Goal: Contribute content

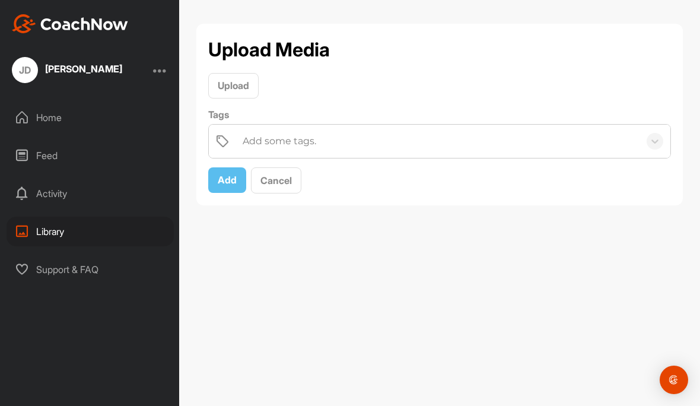
click at [33, 70] on div "JD" at bounding box center [25, 70] width 26 height 26
click at [64, 71] on div "[PERSON_NAME]" at bounding box center [83, 68] width 77 height 9
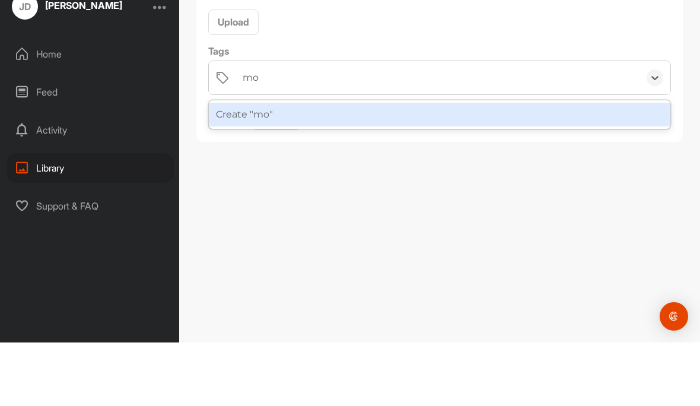
type input "m"
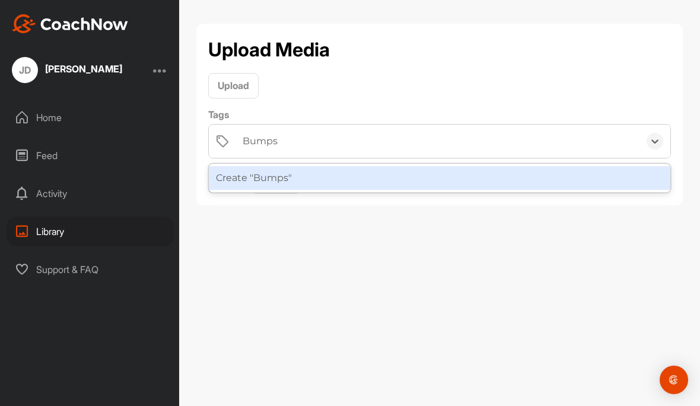
type input "Bumps"
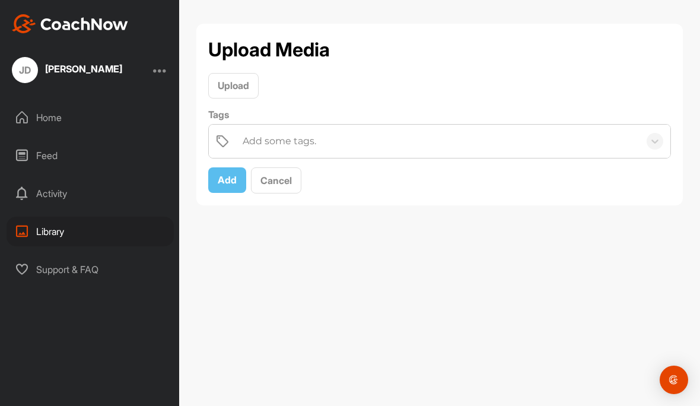
click at [243, 87] on span "Upload" at bounding box center [233, 86] width 31 height 12
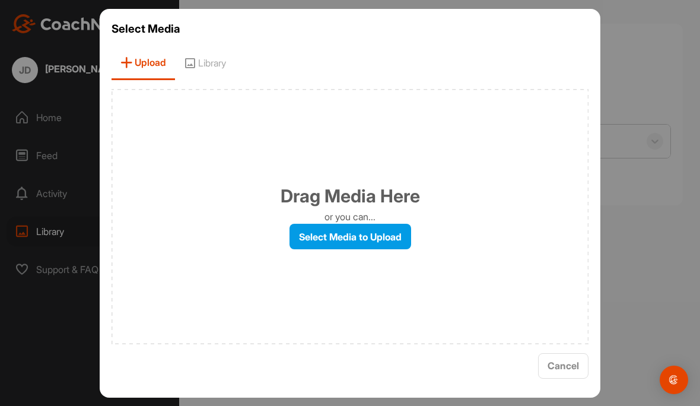
click at [388, 249] on label "Select Media to Upload" at bounding box center [351, 237] width 122 height 26
click at [0, 0] on input "Select Media to Upload" at bounding box center [0, 0] width 0 height 0
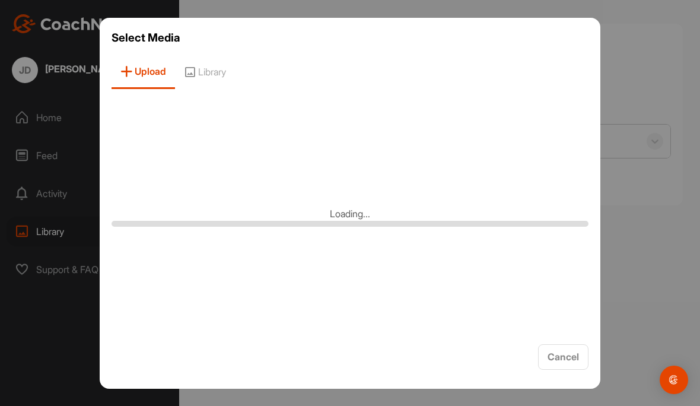
scroll to position [53, 0]
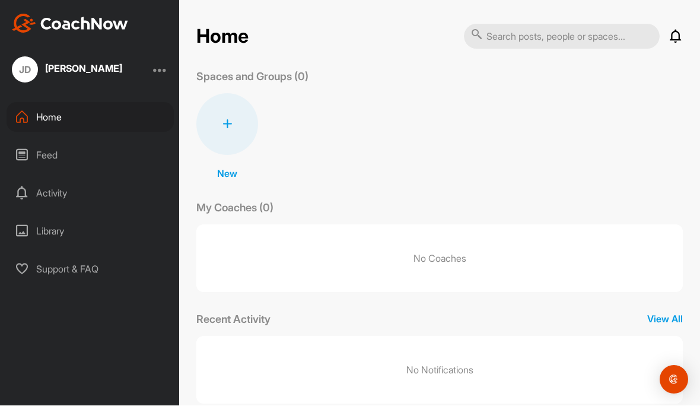
click at [224, 120] on icon at bounding box center [227, 124] width 9 height 9
click at [212, 181] on button "New Space" at bounding box center [227, 199] width 97 height 36
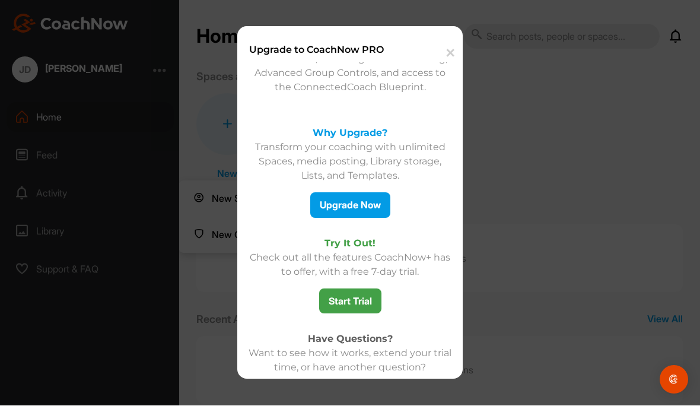
scroll to position [71, 0]
click at [360, 304] on button "Start Trial" at bounding box center [350, 303] width 62 height 26
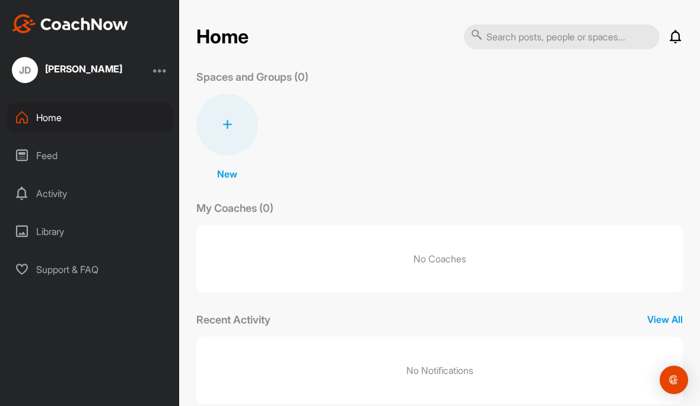
scroll to position [6, 0]
click at [68, 223] on div "Library" at bounding box center [90, 232] width 167 height 30
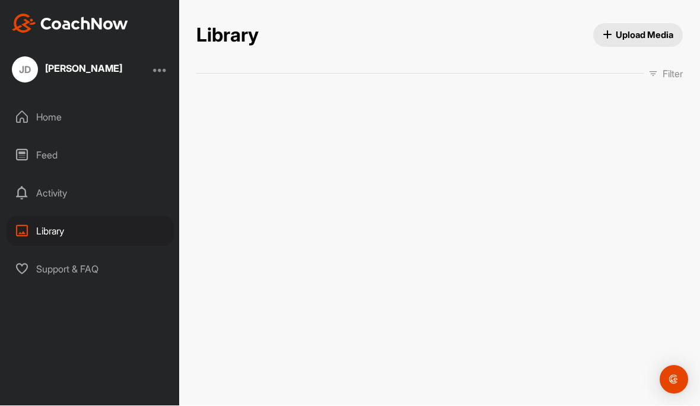
scroll to position [7, 0]
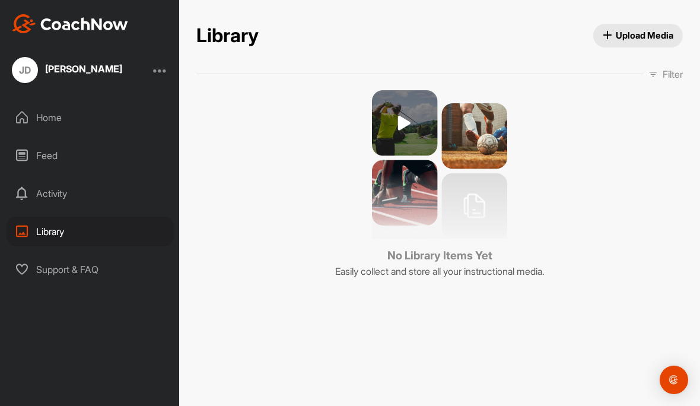
click at [607, 31] on icon "button" at bounding box center [607, 35] width 9 height 9
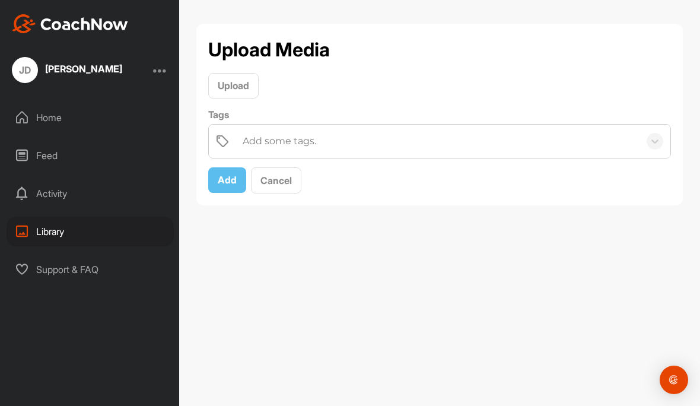
click at [240, 80] on span "Upload" at bounding box center [233, 86] width 31 height 12
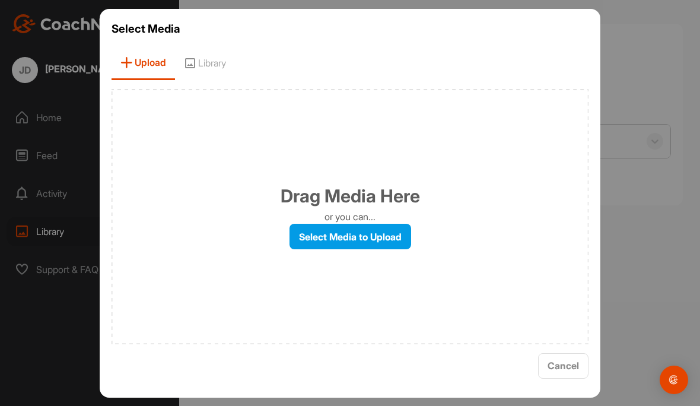
click at [395, 249] on label "Select Media to Upload" at bounding box center [351, 237] width 122 height 26
click at [0, 0] on input "Select Media to Upload" at bounding box center [0, 0] width 0 height 0
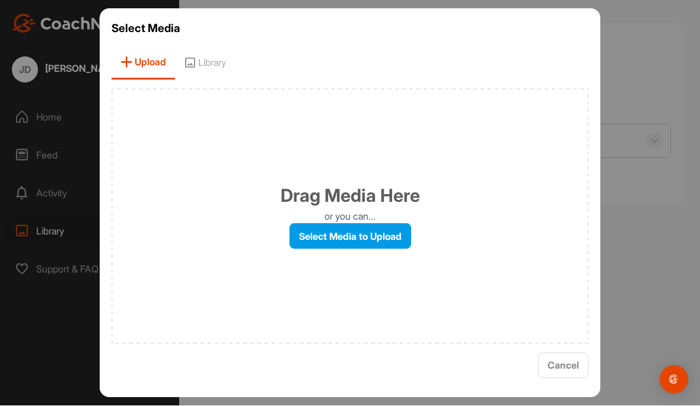
scroll to position [7, 0]
